Goal: Book appointment/travel/reservation

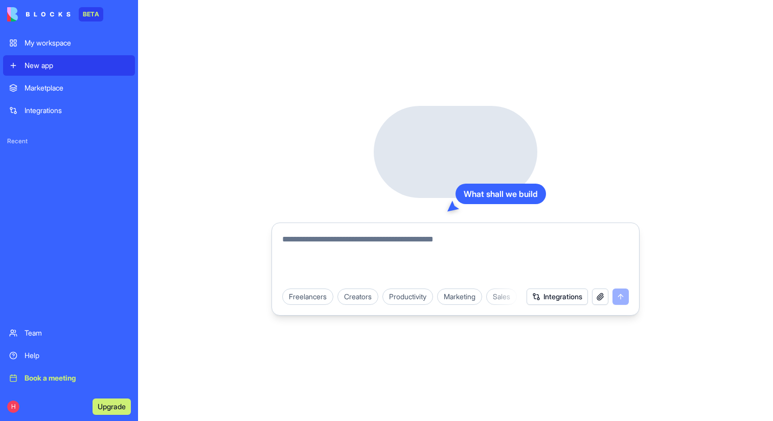
click at [110, 376] on div "Book a meeting" at bounding box center [77, 378] width 104 height 10
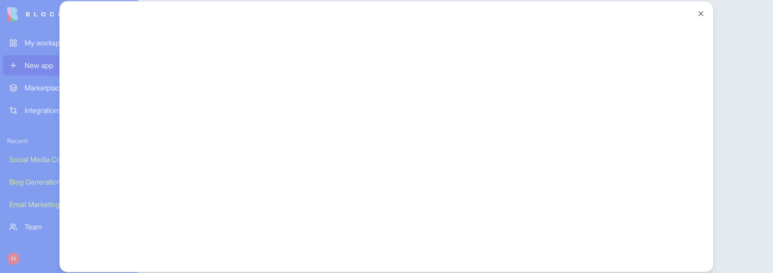
click at [40, 223] on div at bounding box center [386, 136] width 773 height 273
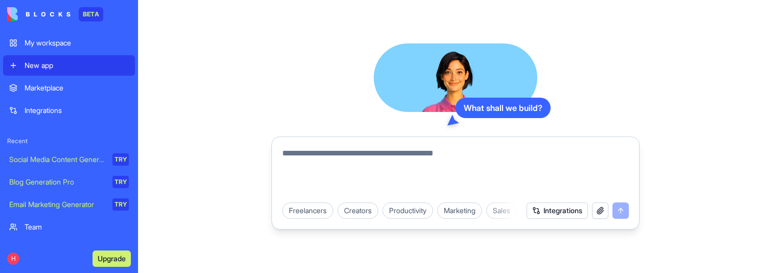
scroll to position [42, 0]
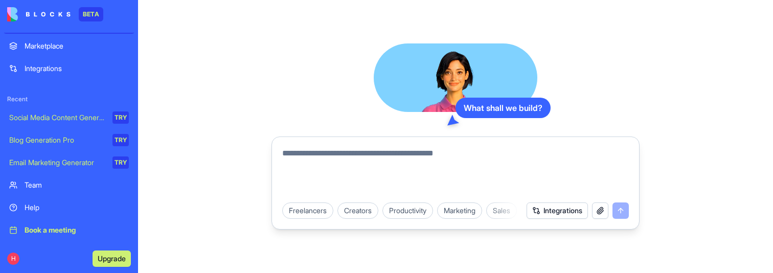
click at [63, 232] on div "Book a meeting" at bounding box center [77, 230] width 104 height 10
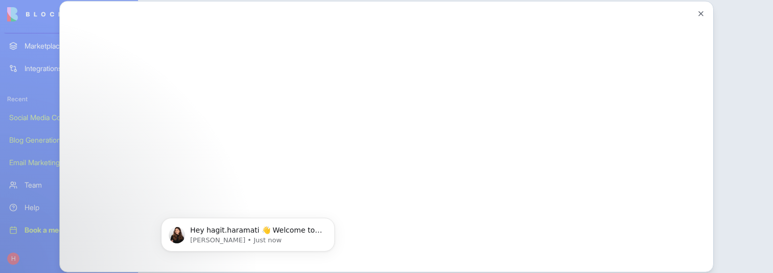
scroll to position [0, 0]
click at [48, 251] on div at bounding box center [386, 136] width 773 height 273
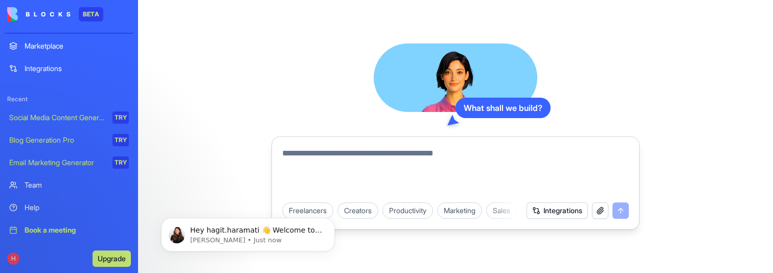
click at [42, 233] on div "Book a meeting" at bounding box center [77, 230] width 104 height 10
click at [42, 229] on div "Book a meeting" at bounding box center [77, 230] width 104 height 10
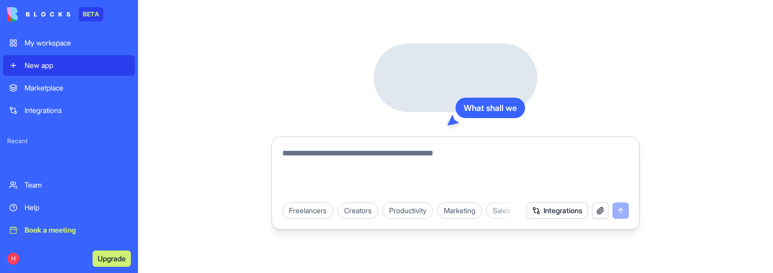
click at [74, 230] on div "Book a meeting" at bounding box center [77, 230] width 104 height 10
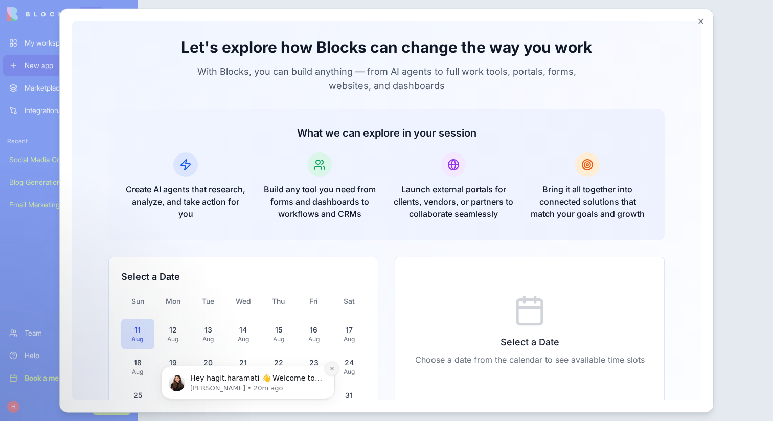
click at [331, 273] on icon "Dismiss notification" at bounding box center [332, 369] width 6 height 6
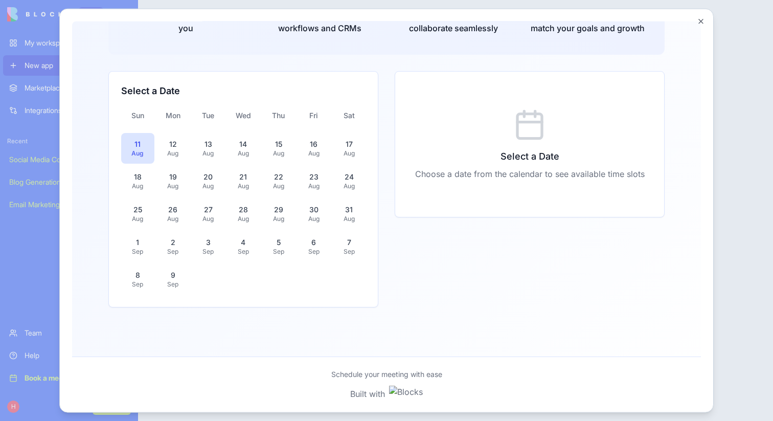
scroll to position [191, 0]
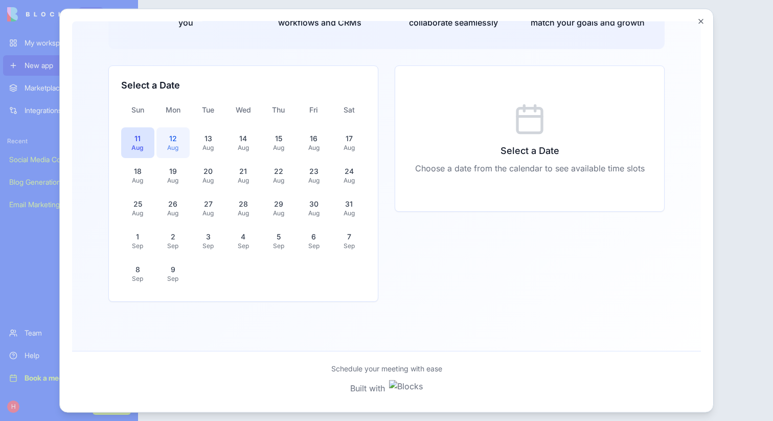
click at [183, 149] on div "Aug" at bounding box center [173, 147] width 21 height 8
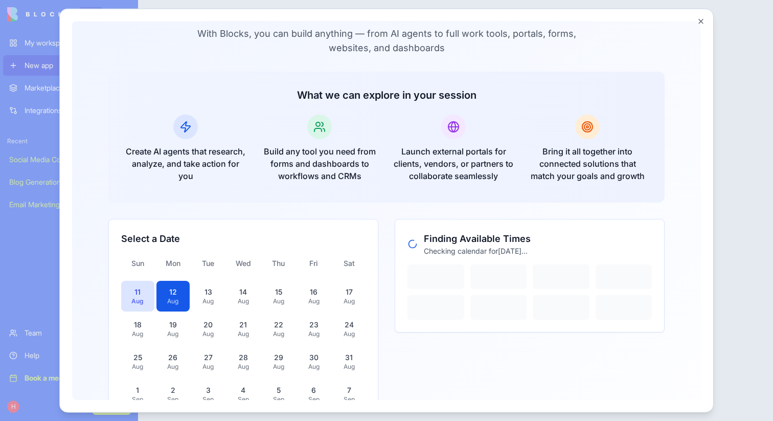
scroll to position [0, 0]
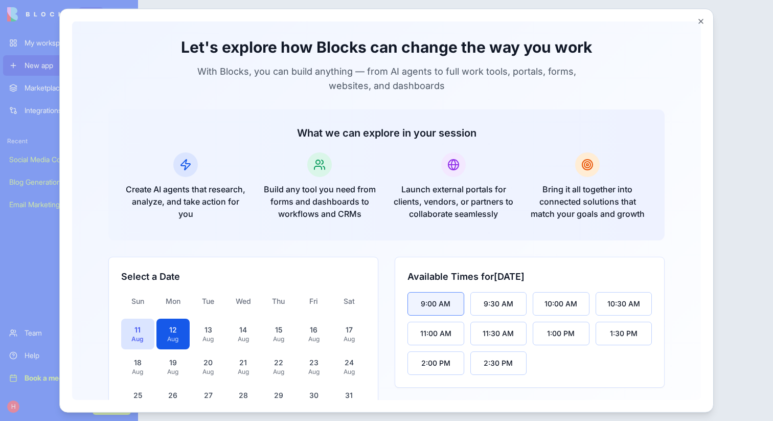
click at [451, 273] on button "9:00 AM" at bounding box center [436, 303] width 57 height 24
click at [746, 56] on div at bounding box center [386, 210] width 773 height 421
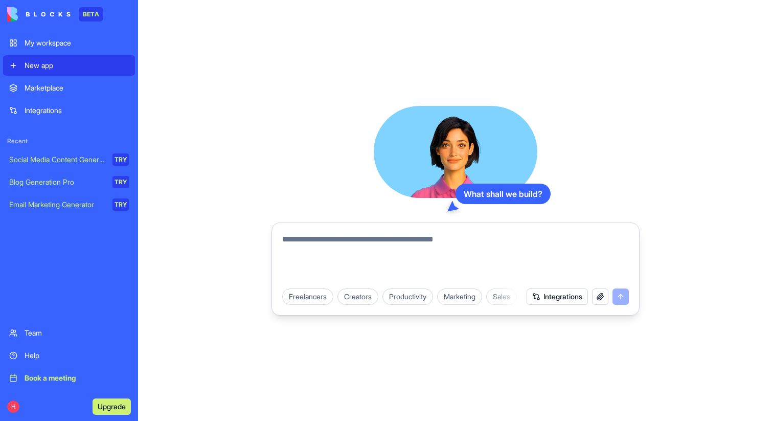
click at [481, 194] on div "What shall we build?" at bounding box center [503, 194] width 95 height 20
drag, startPoint x: 481, startPoint y: 194, endPoint x: 538, endPoint y: 194, distance: 56.8
click at [538, 194] on div "What shall we build?" at bounding box center [503, 194] width 95 height 20
click at [92, 273] on link "Book a meeting" at bounding box center [69, 378] width 132 height 20
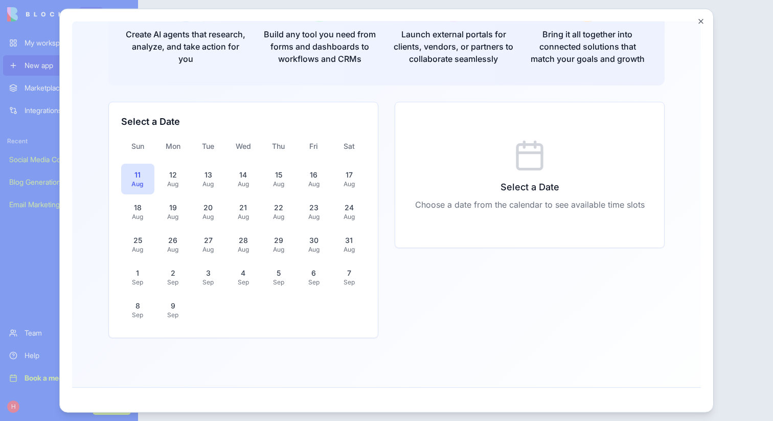
scroll to position [199, 0]
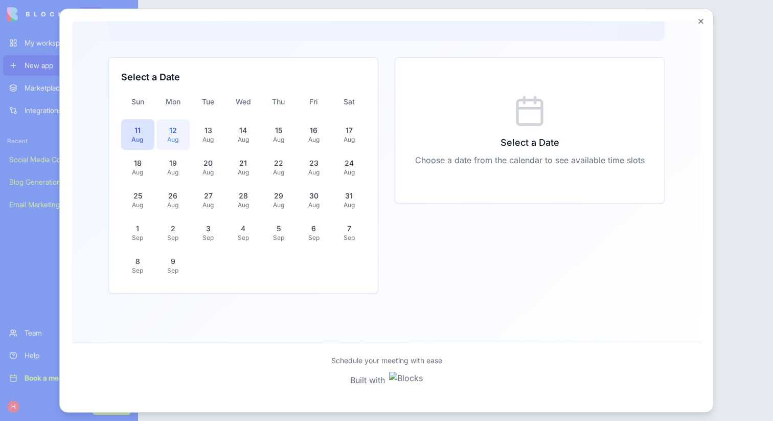
click at [166, 133] on div "12" at bounding box center [173, 130] width 21 height 10
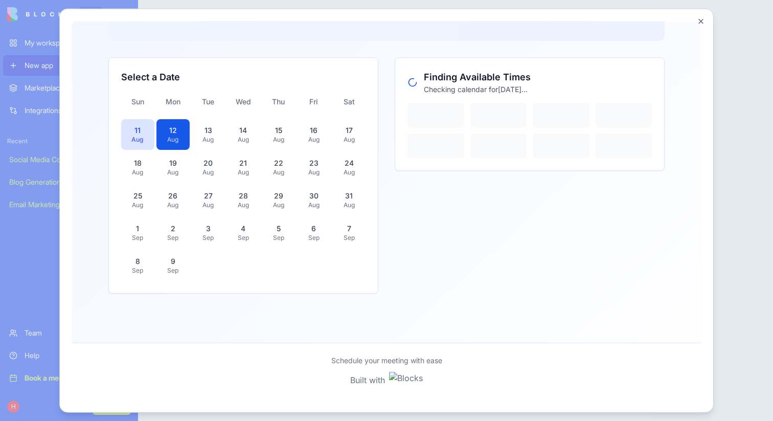
click at [703, 19] on button "Close" at bounding box center [701, 21] width 8 height 8
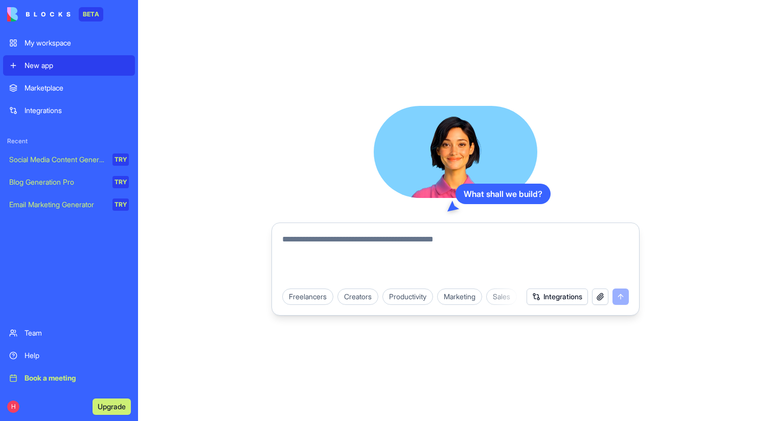
click at [704, 17] on div "What shall we build? Freelancers Creators Productivity Marketing Sales HR & Rec…" at bounding box center [455, 210] width 635 height 421
